Goal: Task Accomplishment & Management: Use online tool/utility

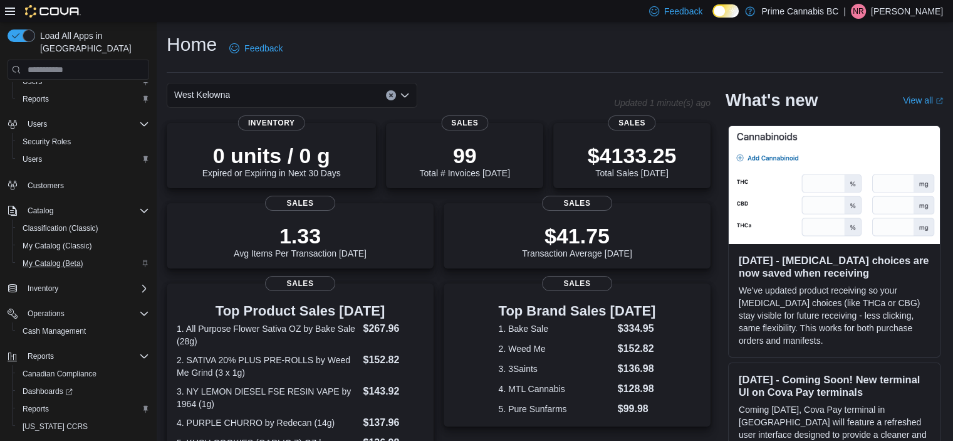
scroll to position [51, 0]
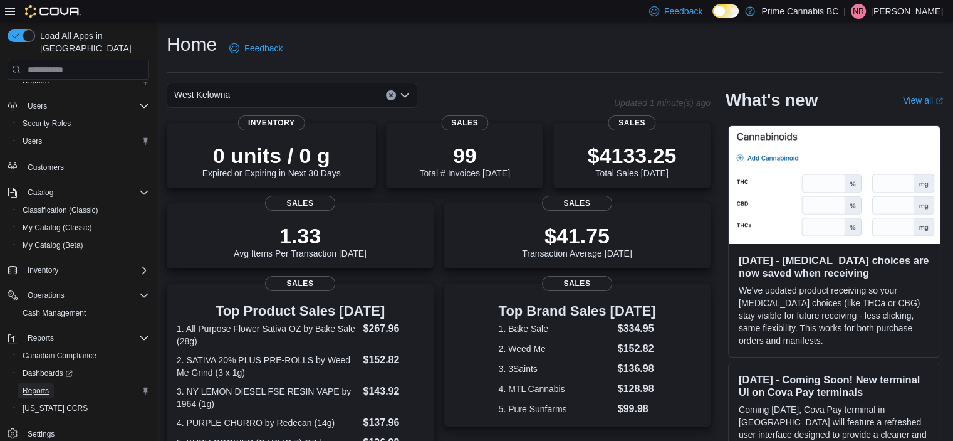
click at [35, 386] on span "Reports" at bounding box center [36, 391] width 26 height 10
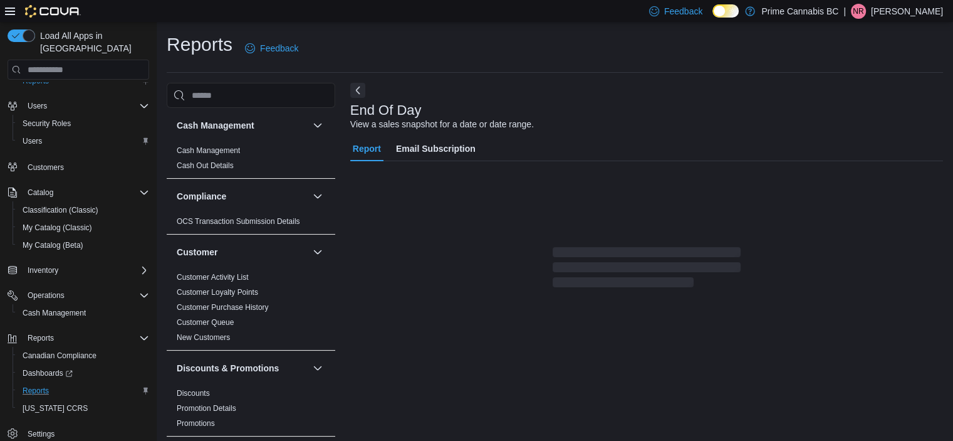
scroll to position [8, 0]
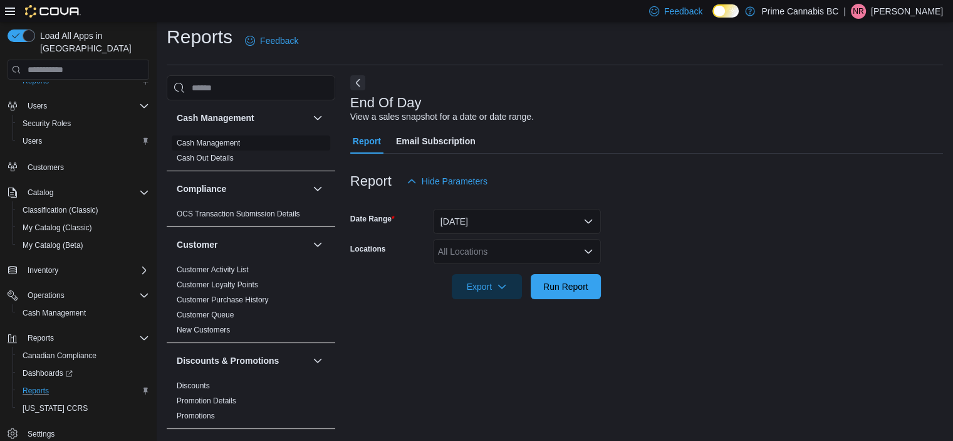
click at [206, 142] on link "Cash Management" at bounding box center [208, 143] width 63 height 9
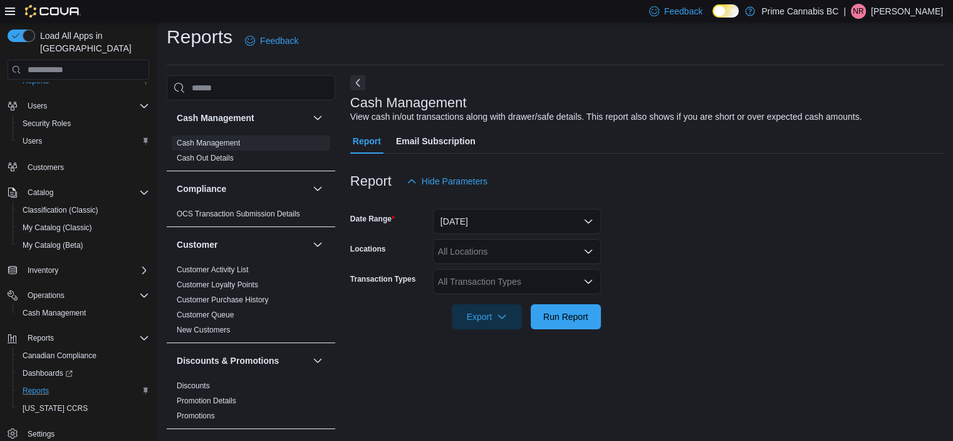
click at [490, 250] on div "All Locations" at bounding box center [517, 251] width 168 height 25
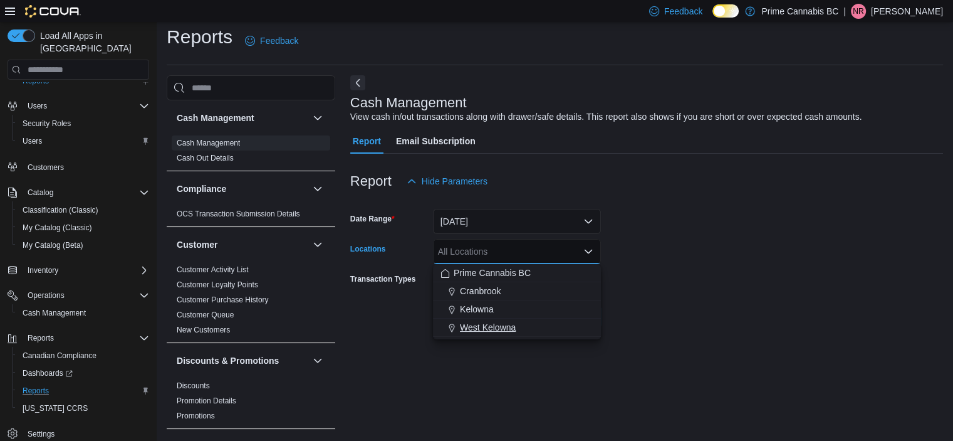
click at [494, 325] on span "West Kelowna" at bounding box center [488, 327] width 56 height 13
click at [744, 320] on form "Date Range Today Locations West Kelowna Combo box. Selected. West Kelowna. Pres…" at bounding box center [646, 261] width 593 height 135
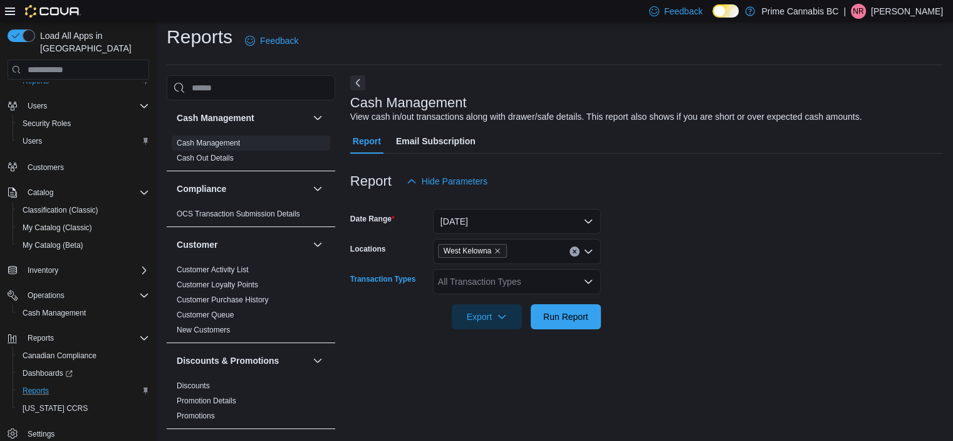
click at [544, 276] on div "All Transaction Types" at bounding box center [517, 281] width 168 height 25
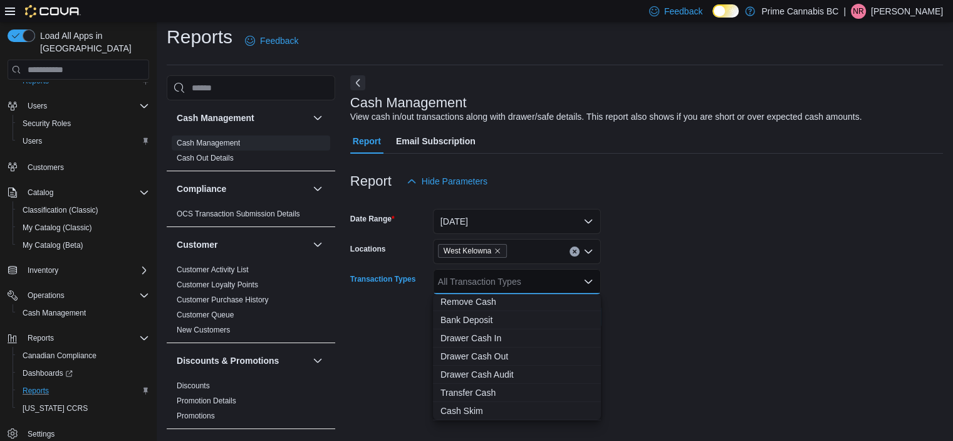
scroll to position [75, 0]
click at [508, 338] on span "Drawer Cash In" at bounding box center [517, 337] width 153 height 13
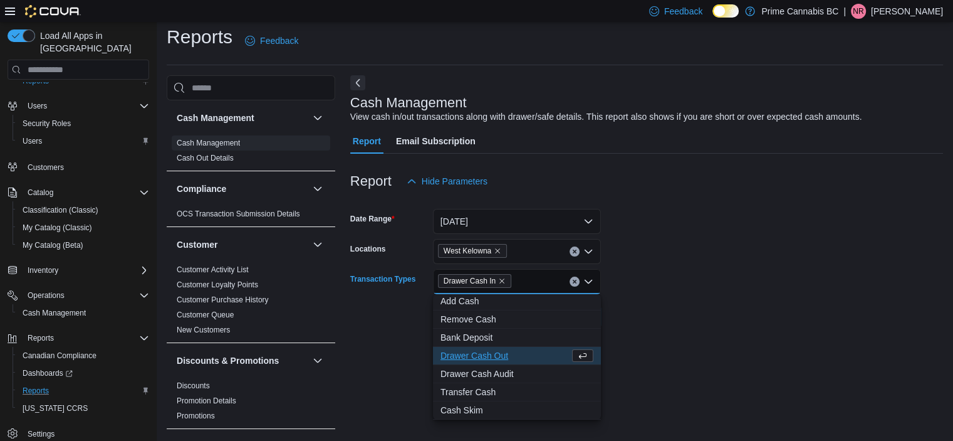
scroll to position [56, 0]
click at [745, 331] on div at bounding box center [646, 336] width 593 height 15
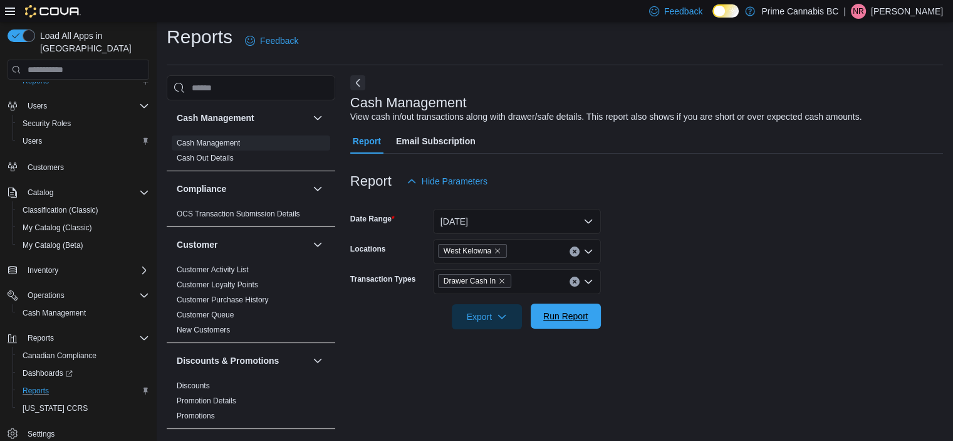
click at [558, 318] on span "Run Report" at bounding box center [565, 316] width 45 height 13
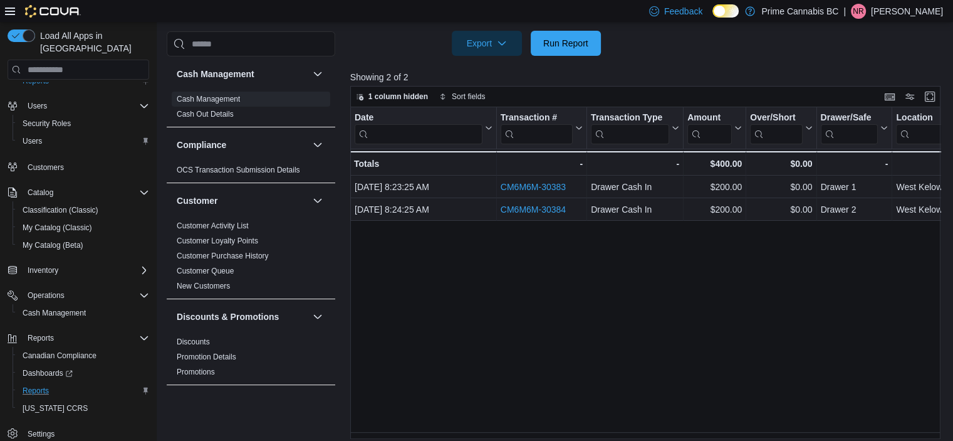
scroll to position [288, 0]
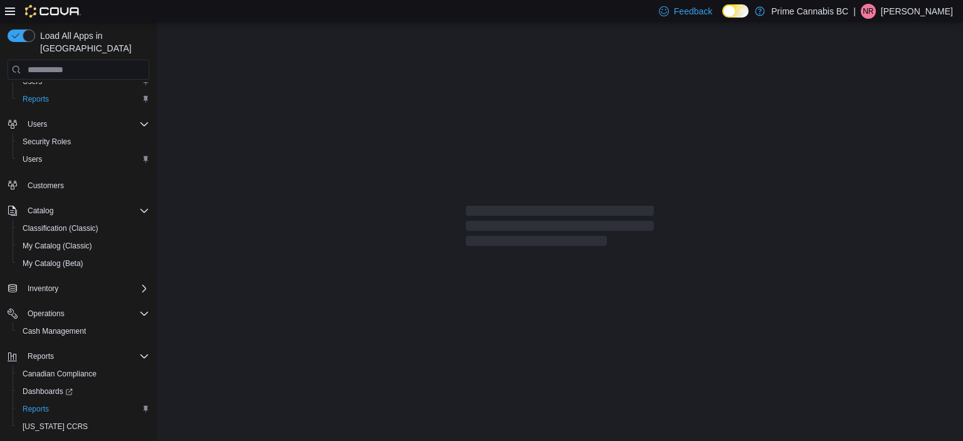
scroll to position [51, 0]
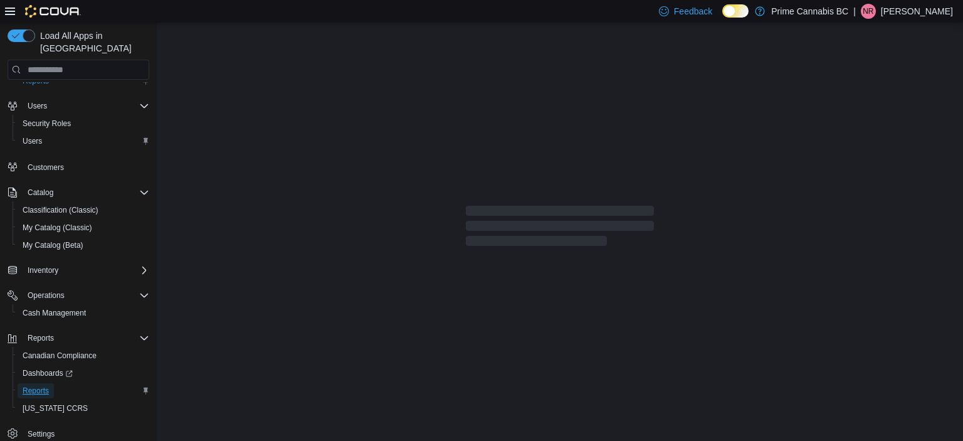
click at [39, 386] on span "Reports" at bounding box center [36, 391] width 26 height 10
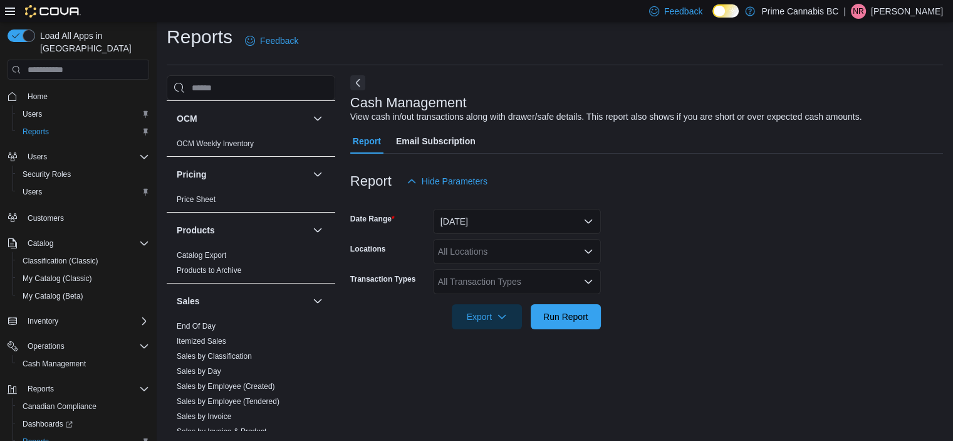
scroll to position [815, 0]
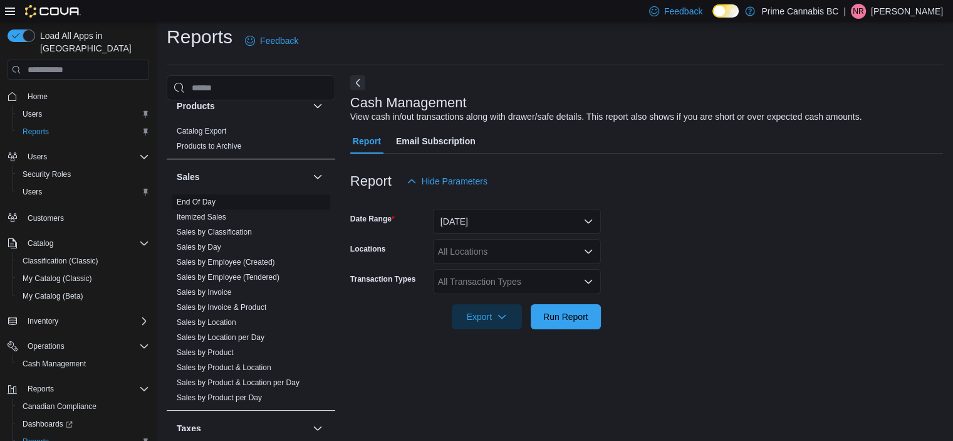
click at [206, 197] on link "End Of Day" at bounding box center [196, 201] width 39 height 9
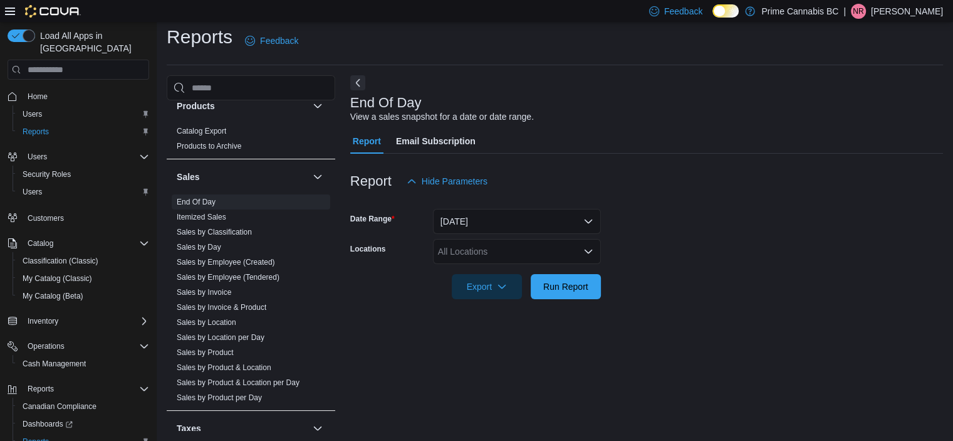
click at [495, 253] on div "All Locations" at bounding box center [517, 251] width 168 height 25
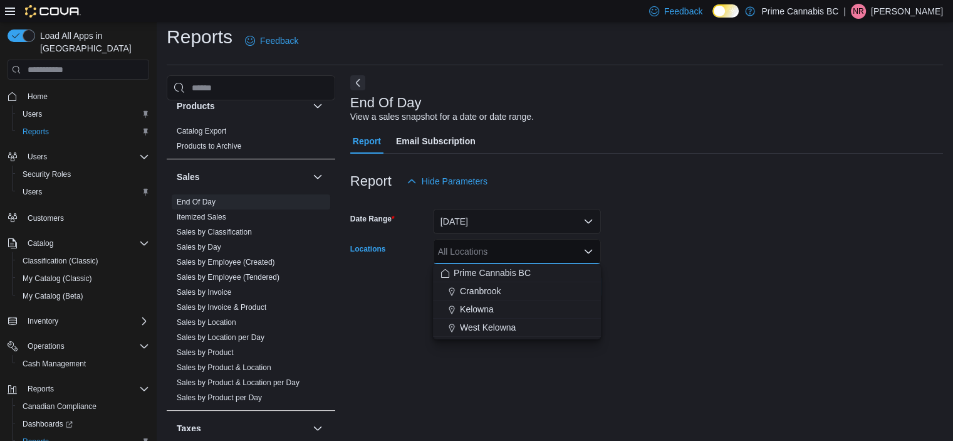
drag, startPoint x: 494, startPoint y: 323, endPoint x: 616, endPoint y: 313, distance: 122.0
click at [598, 314] on div "Prime Cannabis BC Cranbrook Kelowna West Kelowna" at bounding box center [517, 300] width 168 height 73
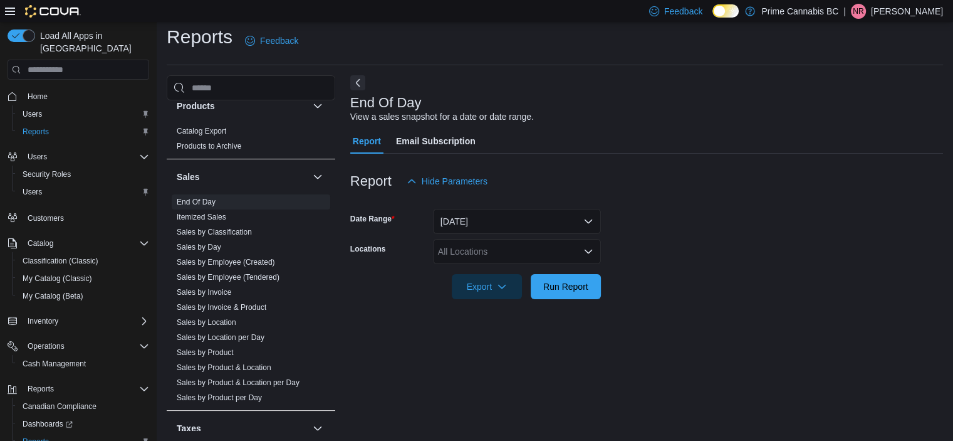
click at [664, 311] on div at bounding box center [646, 306] width 593 height 15
click at [577, 290] on span "Run Report" at bounding box center [565, 286] width 45 height 13
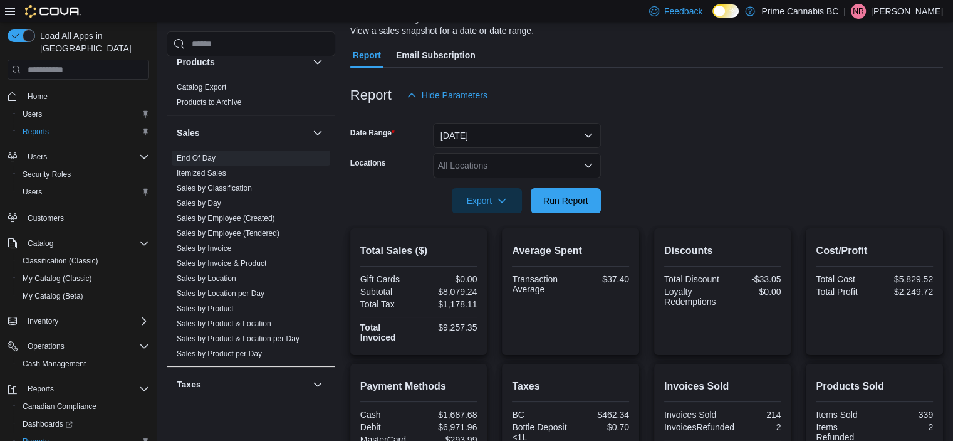
scroll to position [70, 0]
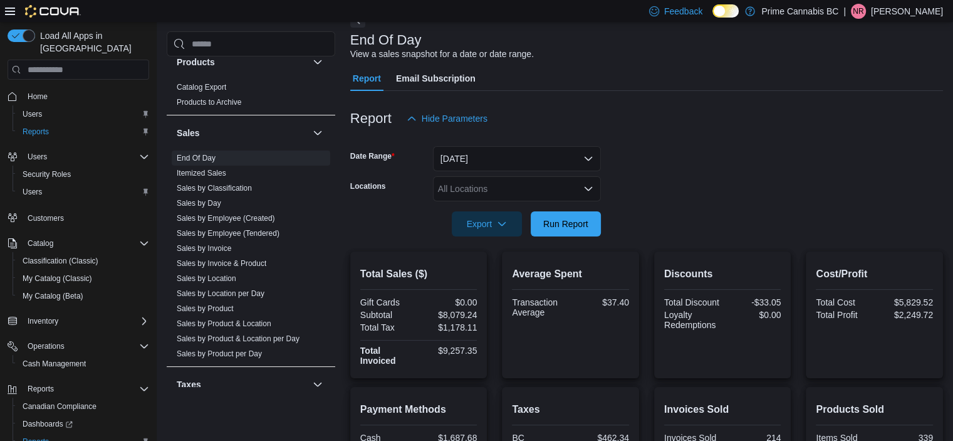
click at [552, 192] on div "All Locations" at bounding box center [517, 188] width 168 height 25
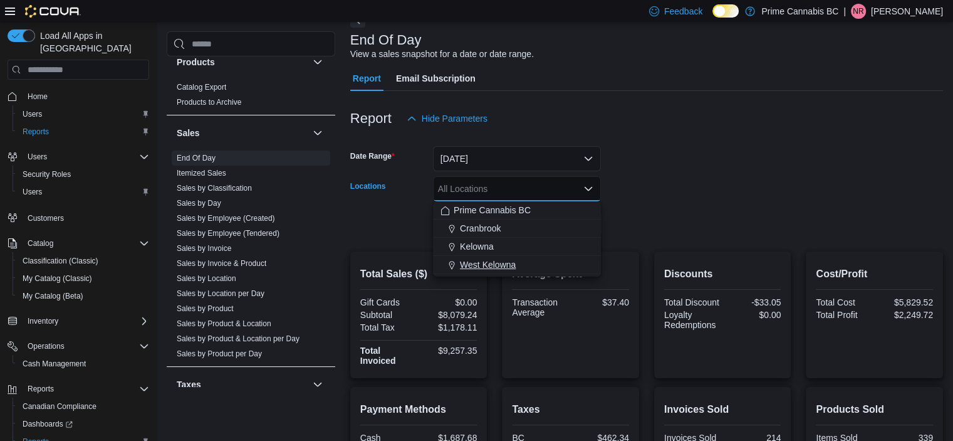
click at [520, 267] on div "West Kelowna" at bounding box center [517, 264] width 153 height 13
click at [671, 218] on form "Date Range Today Locations West Kelowna Combo box. Selected. West Kelowna. Pres…" at bounding box center [646, 183] width 593 height 105
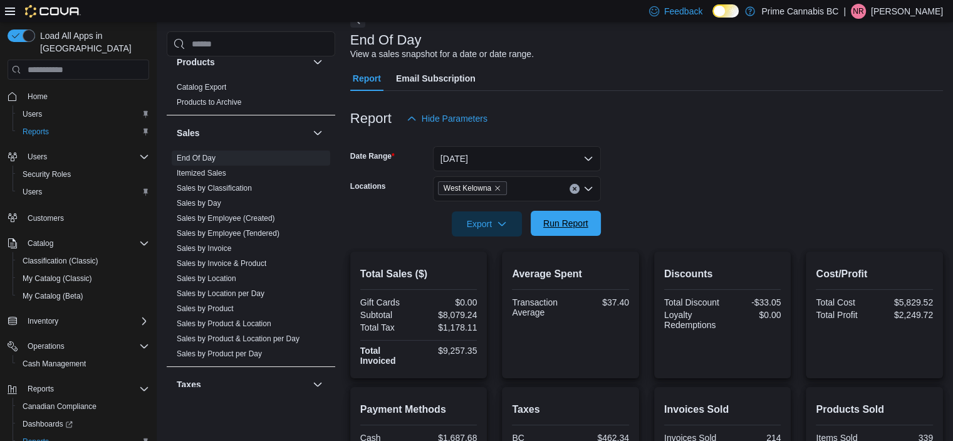
click at [564, 220] on span "Run Report" at bounding box center [565, 223] width 45 height 13
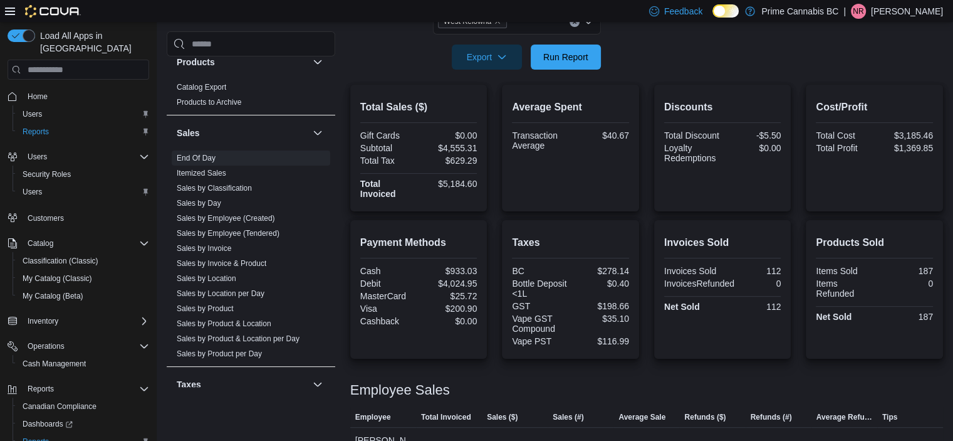
scroll to position [300, 0]
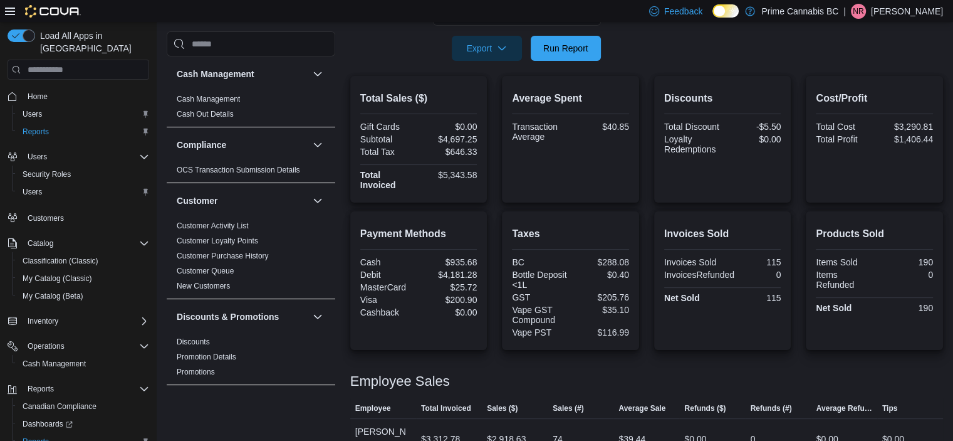
scroll to position [300, 0]
